Goal: Task Accomplishment & Management: Manage account settings

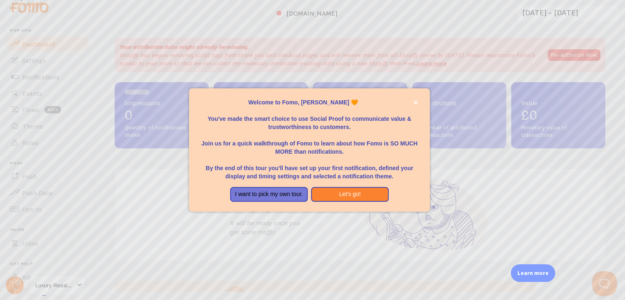
scroll to position [9, 0]
click at [335, 197] on button "Let's go!" at bounding box center [350, 194] width 78 height 15
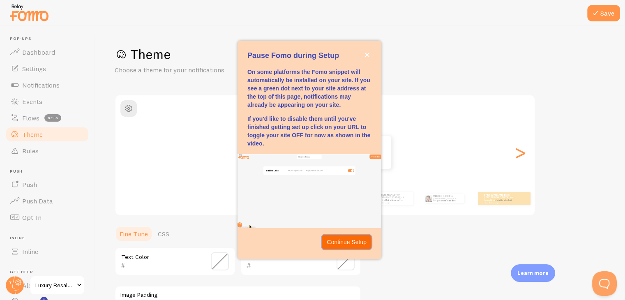
click at [334, 243] on p "Continue Setup" at bounding box center [347, 242] width 40 height 8
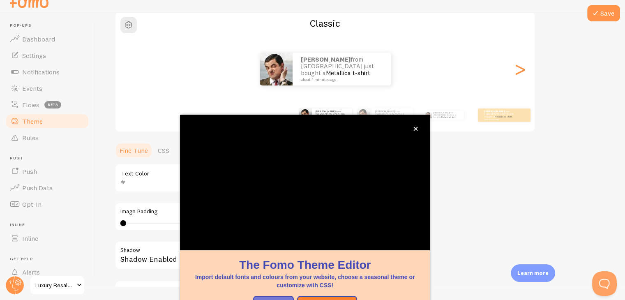
scroll to position [70, 0]
click at [417, 127] on icon "close," at bounding box center [416, 129] width 5 height 5
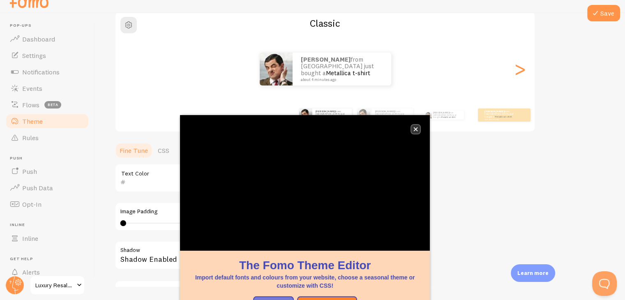
click at [416, 129] on icon "close," at bounding box center [416, 129] width 4 height 4
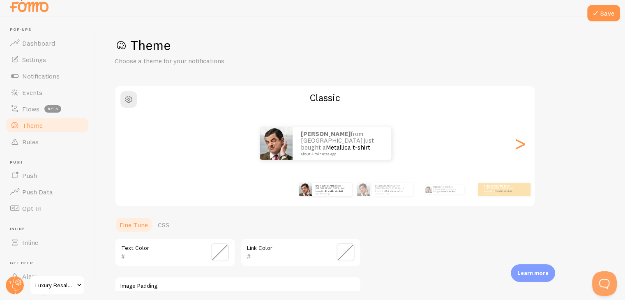
scroll to position [0, 0]
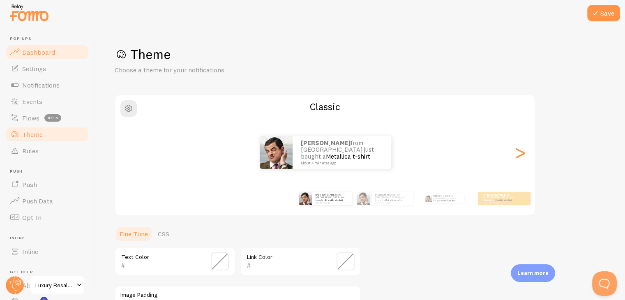
click at [46, 55] on span "Dashboard" at bounding box center [38, 52] width 33 height 8
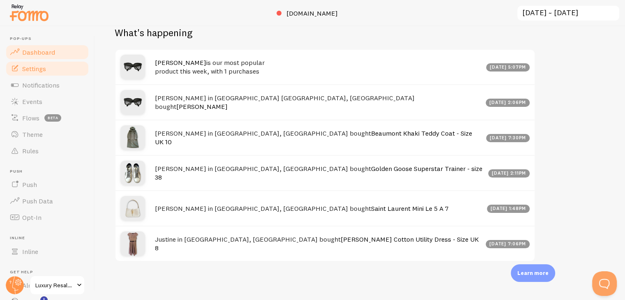
click at [53, 71] on link "Settings" at bounding box center [47, 68] width 85 height 16
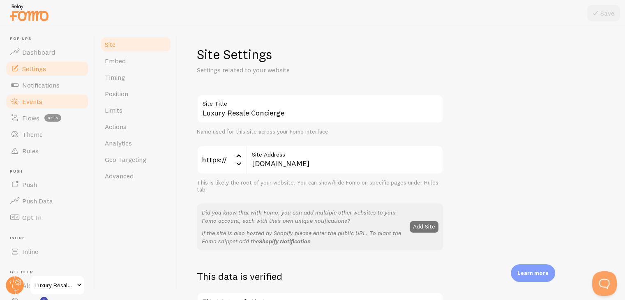
click at [39, 103] on span "Events" at bounding box center [32, 101] width 20 height 8
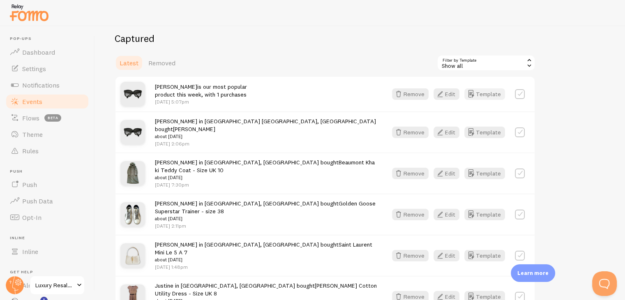
scroll to position [205, 0]
click at [520, 128] on label at bounding box center [520, 132] width 10 height 10
checkbox input "true"
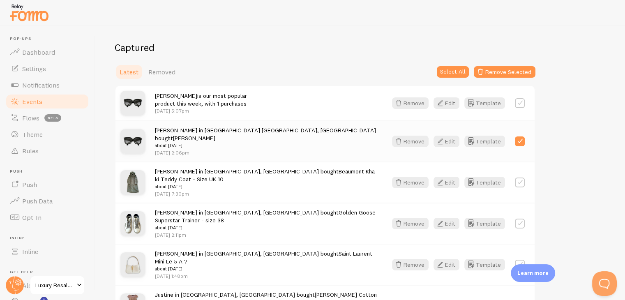
scroll to position [195, 0]
click at [482, 137] on button "Template" at bounding box center [485, 142] width 41 height 12
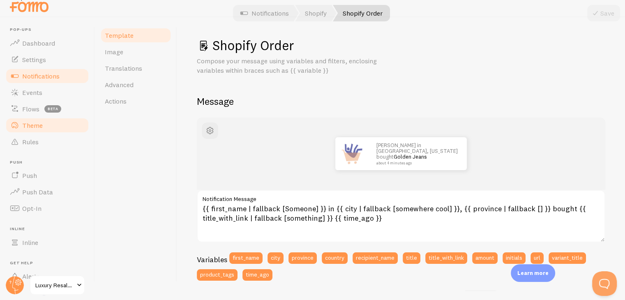
click at [39, 124] on span "Theme" at bounding box center [32, 125] width 21 height 8
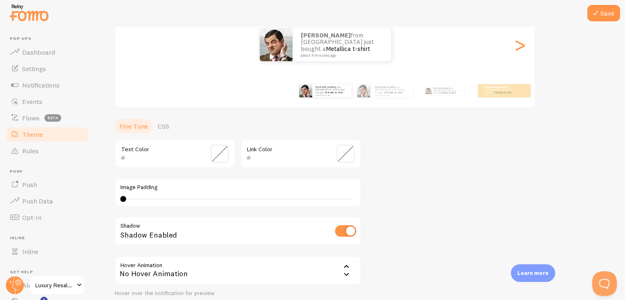
scroll to position [175, 0]
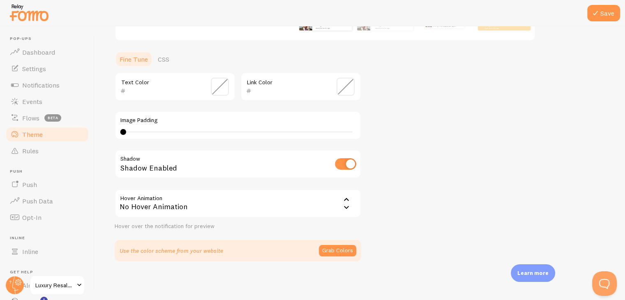
click at [219, 88] on span at bounding box center [220, 87] width 18 height 18
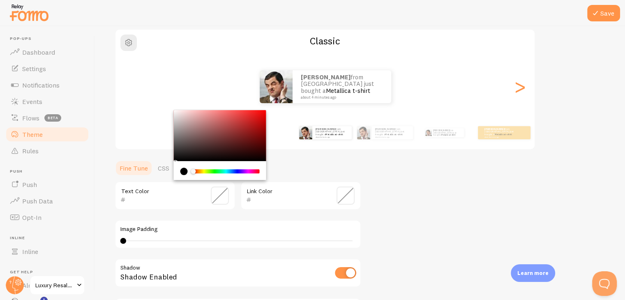
scroll to position [65, 0]
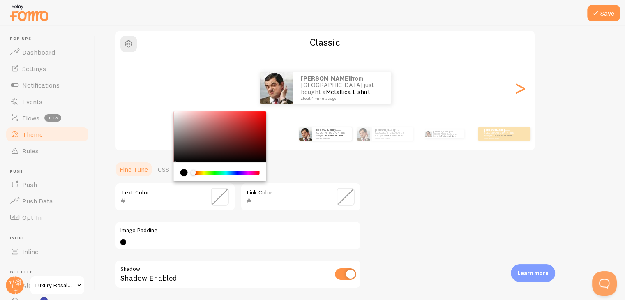
click at [235, 123] on div "Chrome color picker" at bounding box center [220, 136] width 92 height 51
click at [183, 143] on div "Chrome color picker" at bounding box center [220, 136] width 92 height 51
click at [177, 157] on div "Chrome color picker" at bounding box center [220, 136] width 92 height 51
type input "1A1919"
click at [349, 195] on span at bounding box center [346, 197] width 18 height 18
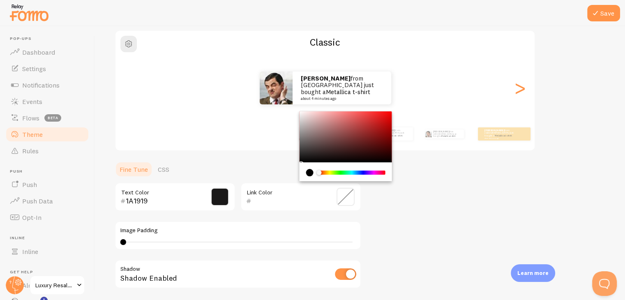
click at [303, 139] on div "Chrome color picker" at bounding box center [346, 136] width 92 height 51
click at [351, 139] on div "Chrome color picker" at bounding box center [346, 136] width 92 height 51
click at [373, 120] on div "Chrome color picker" at bounding box center [346, 136] width 92 height 51
click at [380, 117] on div "Chrome color picker" at bounding box center [346, 136] width 92 height 51
type input "E21E1E"
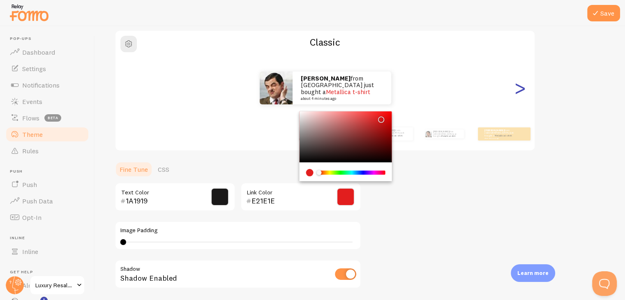
click at [518, 96] on div ">" at bounding box center [520, 87] width 10 height 59
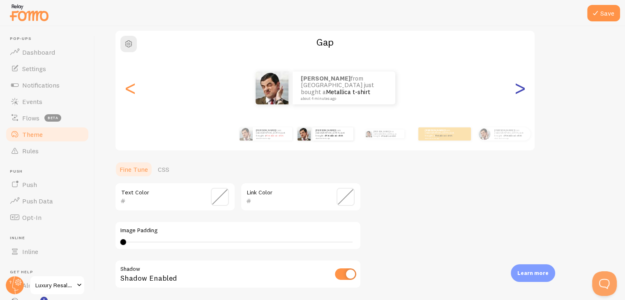
click at [518, 96] on div ">" at bounding box center [520, 87] width 10 height 59
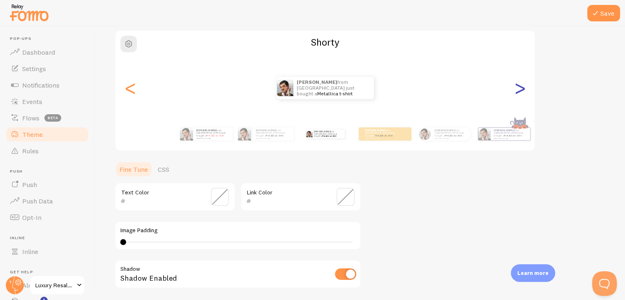
click at [518, 96] on div ">" at bounding box center [520, 87] width 10 height 59
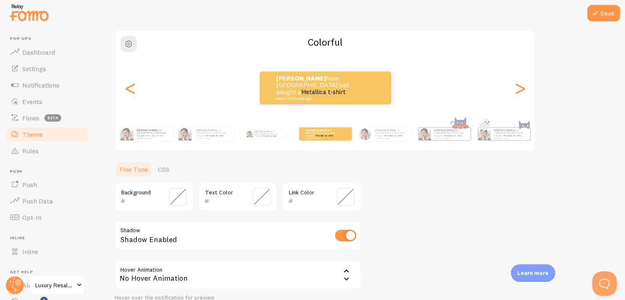
click at [174, 199] on span at bounding box center [178, 197] width 18 height 18
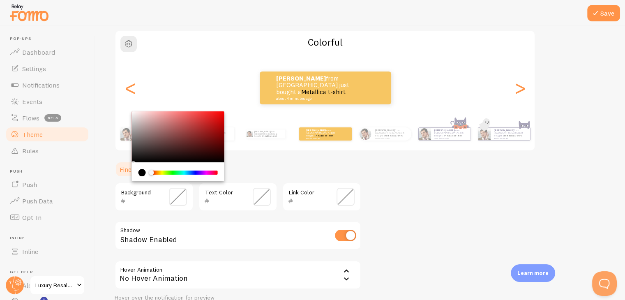
click at [156, 143] on div "Chrome color picker" at bounding box center [178, 136] width 92 height 51
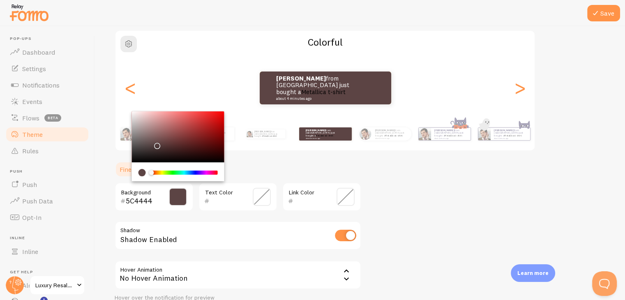
click at [157, 136] on div "Chrome color picker" at bounding box center [178, 136] width 92 height 51
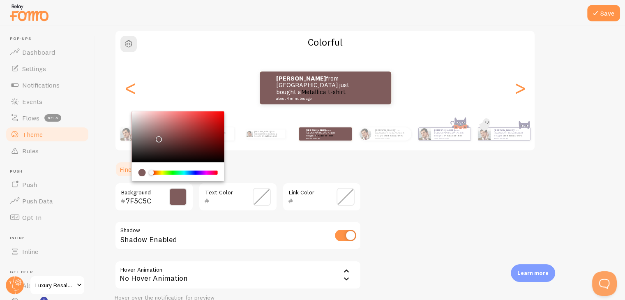
click at [163, 124] on div "Chrome color picker" at bounding box center [178, 136] width 92 height 51
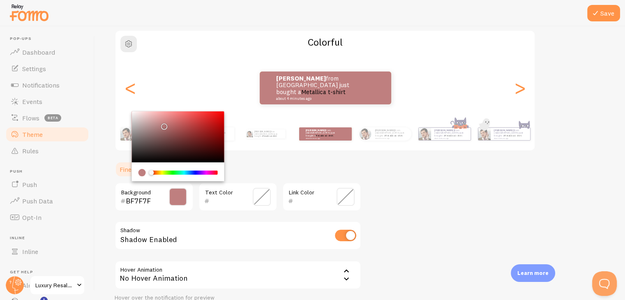
click at [165, 114] on div "Chrome color picker" at bounding box center [178, 136] width 92 height 51
type input "EE9898"
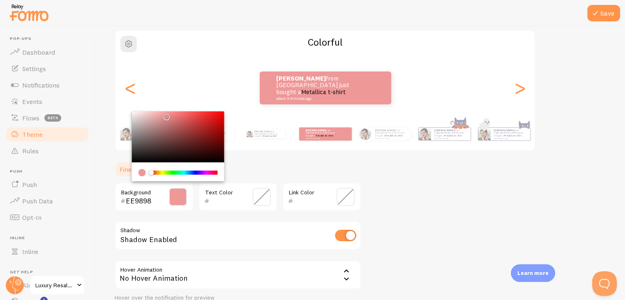
click at [263, 199] on span at bounding box center [262, 197] width 18 height 18
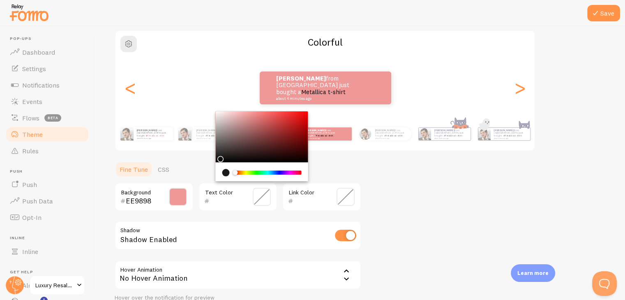
click at [251, 146] on div "Chrome color picker" at bounding box center [262, 136] width 92 height 51
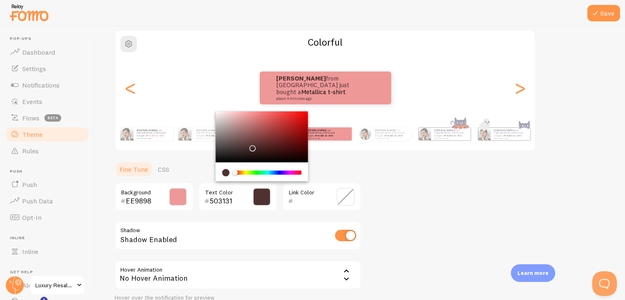
click at [256, 141] on div "Chrome color picker" at bounding box center [262, 136] width 92 height 51
click at [220, 145] on div "Chrome color picker" at bounding box center [262, 136] width 92 height 51
type input "000000"
drag, startPoint x: 220, startPoint y: 145, endPoint x: 220, endPoint y: 163, distance: 18.5
click at [220, 163] on div "Chrome color picker" at bounding box center [262, 146] width 92 height 70
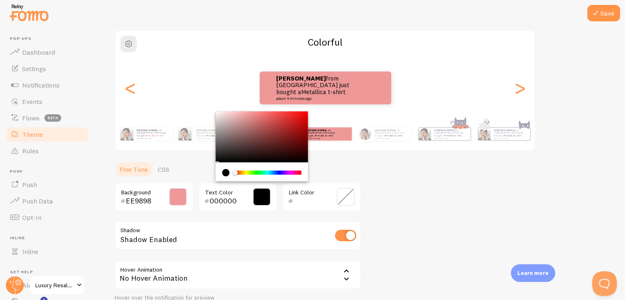
click at [344, 196] on span at bounding box center [346, 197] width 18 height 18
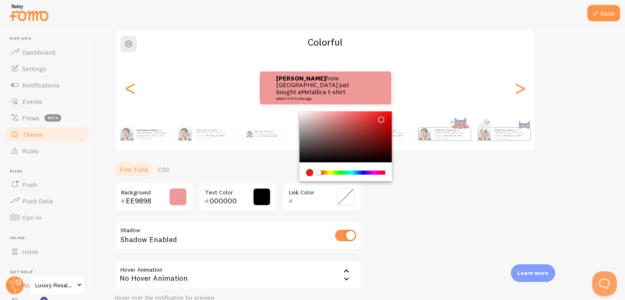
click at [368, 153] on div "Chrome color picker" at bounding box center [346, 136] width 92 height 51
click at [378, 153] on div "Chrome color picker" at bounding box center [346, 136] width 92 height 51
click at [378, 130] on div "Chrome color picker" at bounding box center [346, 136] width 92 height 51
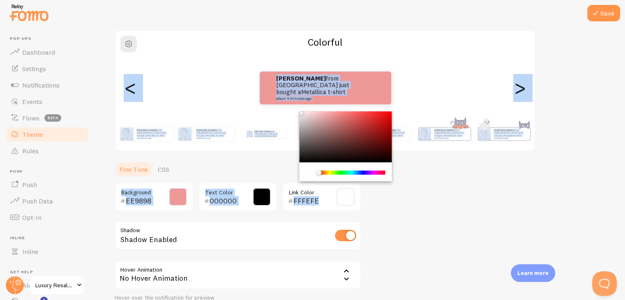
drag, startPoint x: 378, startPoint y: 133, endPoint x: 300, endPoint y: 111, distance: 81.2
click at [300, 111] on div "Chrome color picker" at bounding box center [301, 113] width 5 height 5
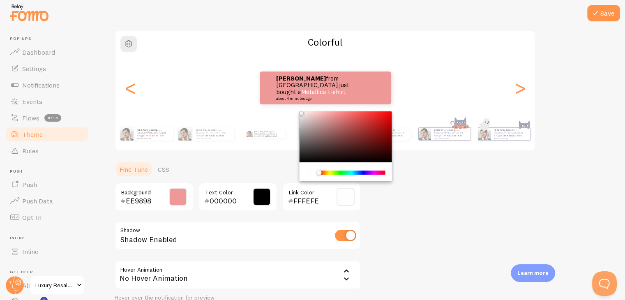
click at [377, 217] on div "Theme Choose a theme for your notifications Colorful [PERSON_NAME] from [GEOGRA…" at bounding box center [360, 157] width 491 height 351
click at [323, 201] on input "FFFEFE" at bounding box center [309, 201] width 33 height 10
type input "FFFfff"
click at [404, 209] on div "Theme Choose a theme for your notifications Colorful [PERSON_NAME] from [GEOGRA…" at bounding box center [360, 157] width 491 height 351
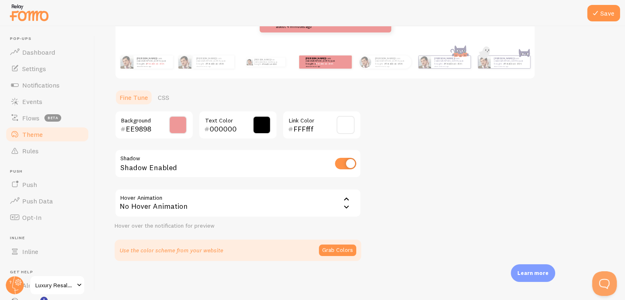
scroll to position [0, 0]
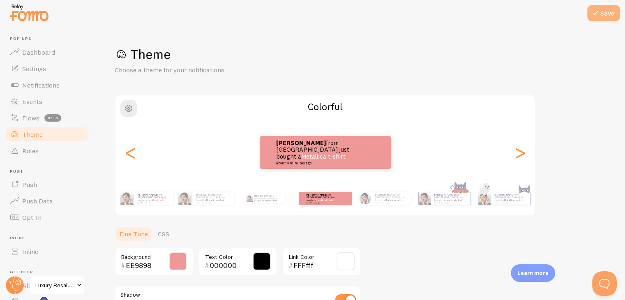
click at [596, 14] on icon at bounding box center [596, 13] width 10 height 10
click at [127, 108] on span "button" at bounding box center [129, 109] width 10 height 10
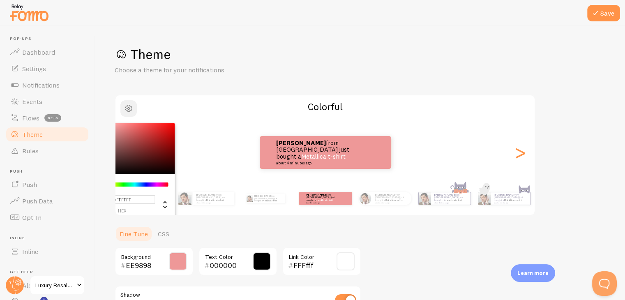
click at [127, 108] on span "button" at bounding box center [129, 109] width 10 height 10
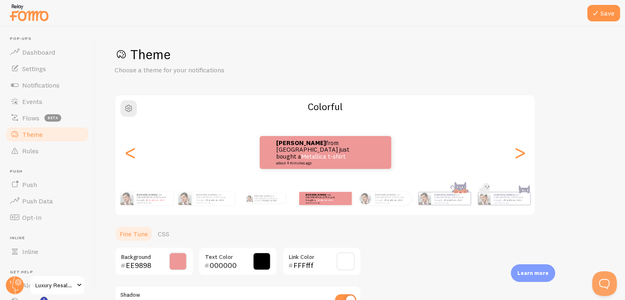
scroll to position [136, 0]
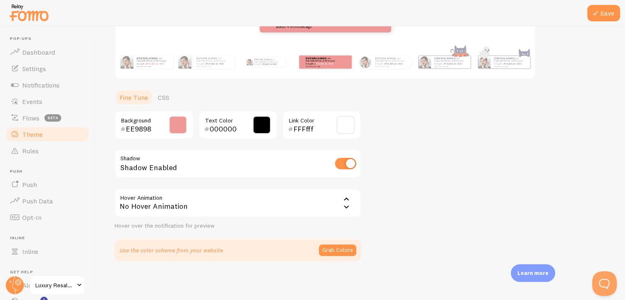
click at [345, 169] on div "Shadow Enabled" at bounding box center [238, 164] width 247 height 30
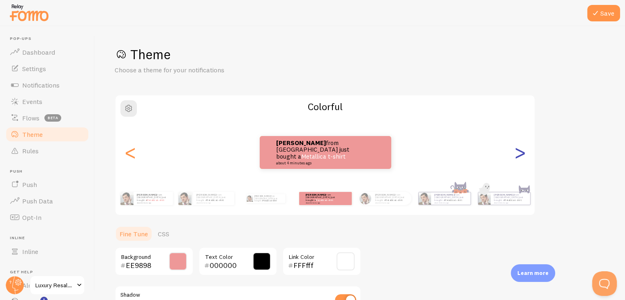
click at [520, 158] on div ">" at bounding box center [520, 152] width 10 height 59
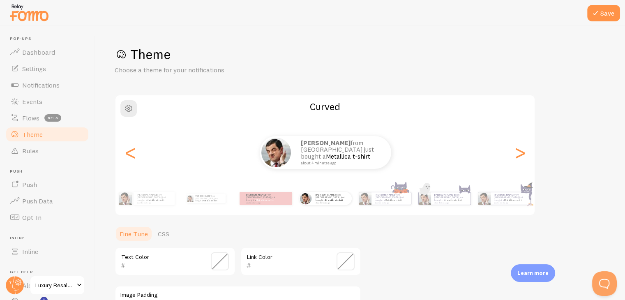
click at [220, 264] on span at bounding box center [220, 261] width 18 height 18
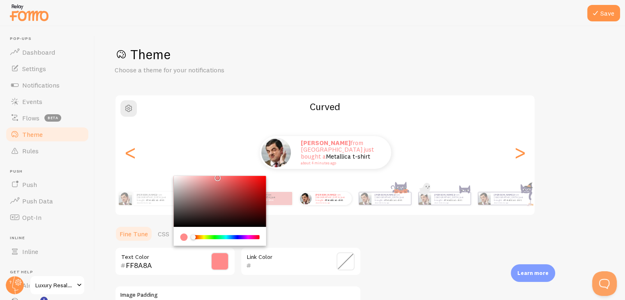
type input "FF8989"
drag, startPoint x: 174, startPoint y: 226, endPoint x: 217, endPoint y: 173, distance: 67.9
click at [217, 173] on div "Theme Choose a theme for your notifications Curved [PERSON_NAME] from [GEOGRAPH…" at bounding box center [360, 241] width 491 height 390
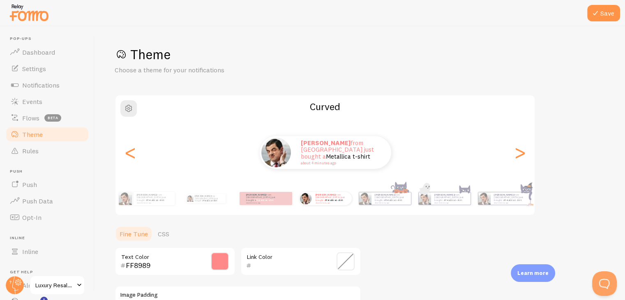
click at [406, 225] on div "Theme Choose a theme for your notifications Curved [PERSON_NAME] from [GEOGRAPH…" at bounding box center [360, 241] width 491 height 390
click at [602, 16] on button "Save" at bounding box center [603, 13] width 33 height 16
